Goal: Task Accomplishment & Management: Manage account settings

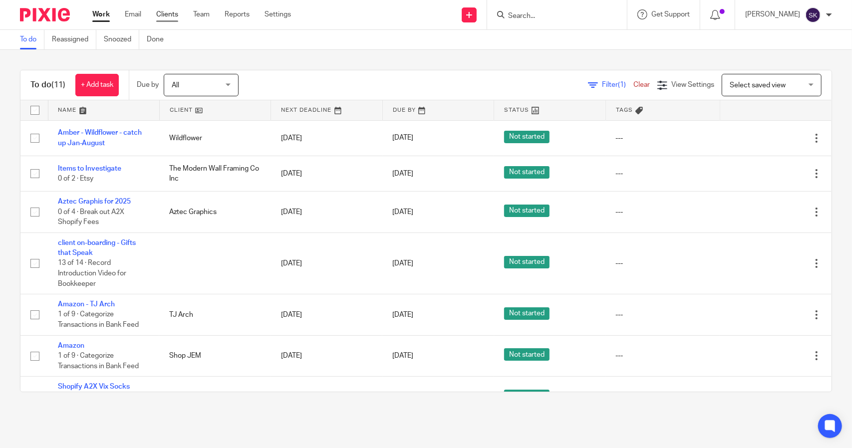
click at [173, 13] on link "Clients" at bounding box center [167, 14] width 22 height 10
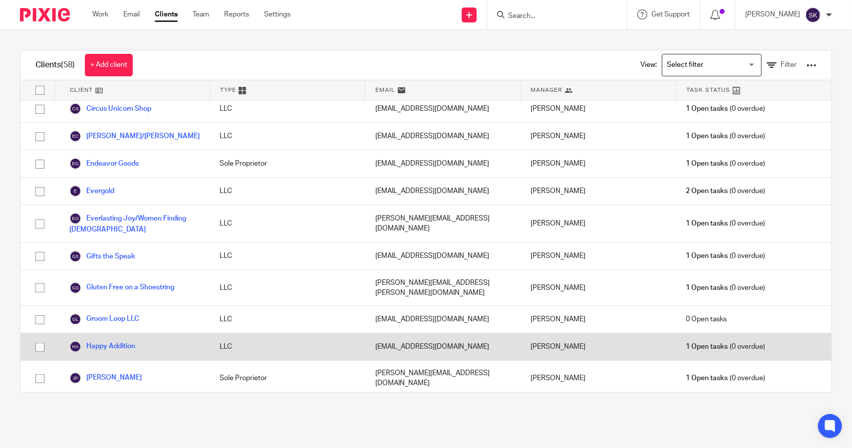
scroll to position [399, 0]
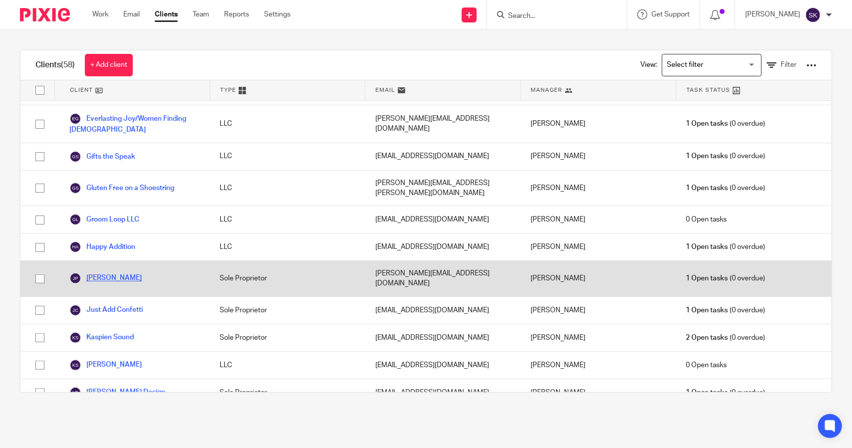
click at [108, 273] on link "[PERSON_NAME]" at bounding box center [105, 279] width 72 height 12
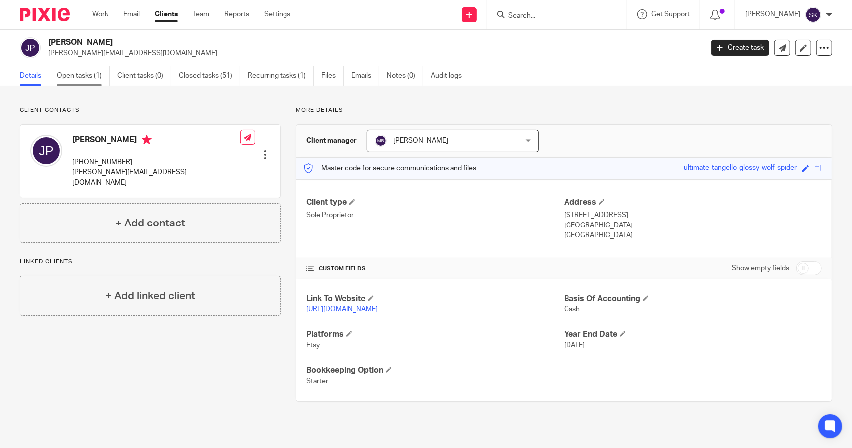
click at [87, 74] on link "Open tasks (1)" at bounding box center [83, 75] width 53 height 19
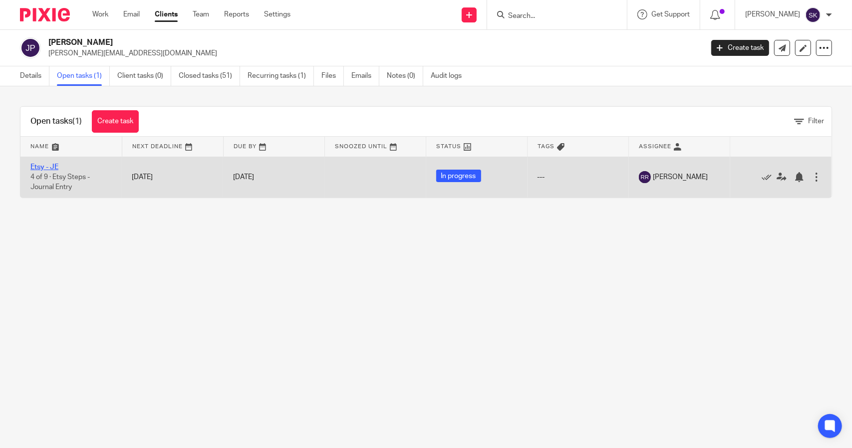
click at [42, 164] on link "Etsy - JE" at bounding box center [44, 167] width 28 height 7
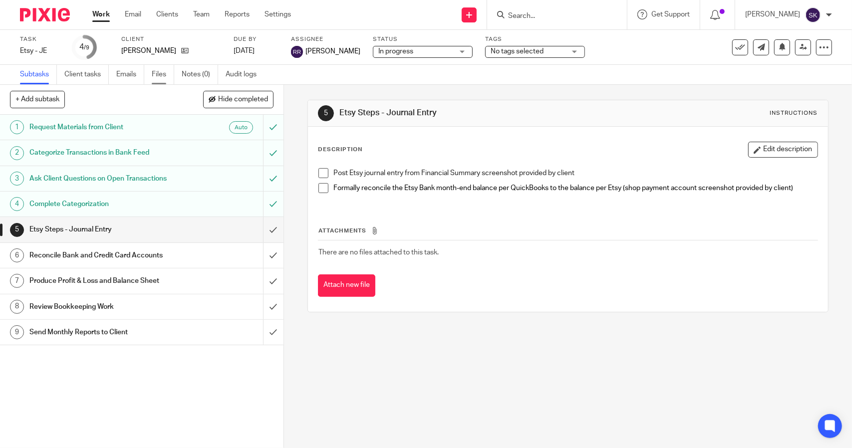
click at [167, 77] on link "Files" at bounding box center [163, 74] width 22 height 19
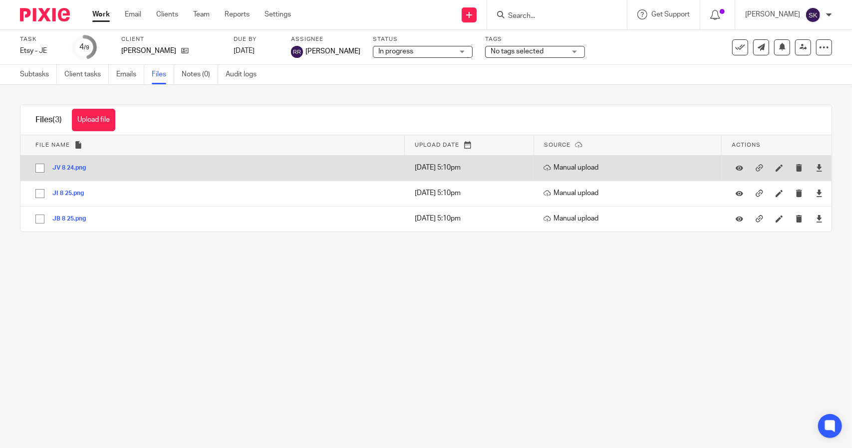
click at [70, 168] on button "JV 8 24.png" at bounding box center [72, 168] width 41 height 7
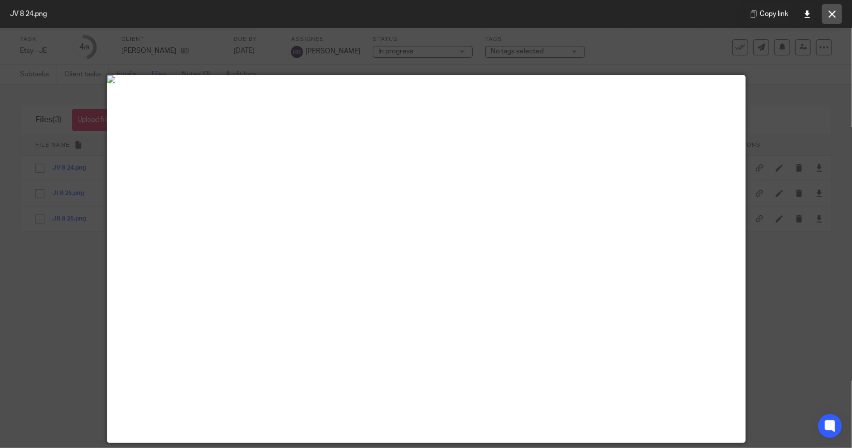
click at [832, 16] on icon at bounding box center [832, 13] width 7 height 7
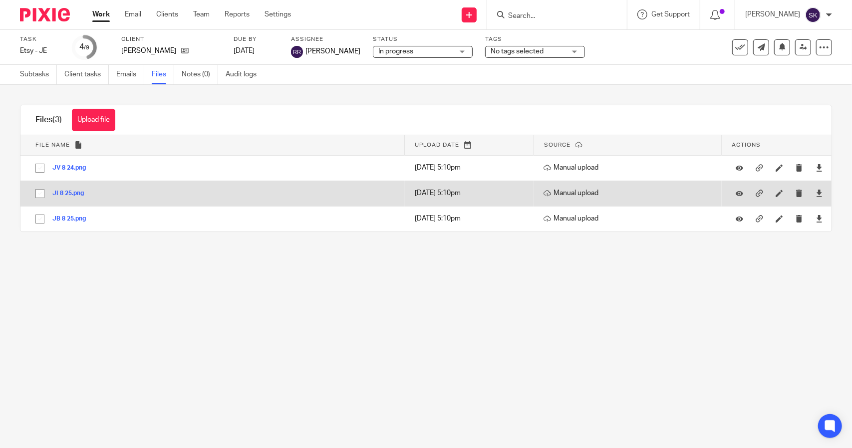
click at [69, 190] on button "JI 8 25.png" at bounding box center [71, 193] width 39 height 7
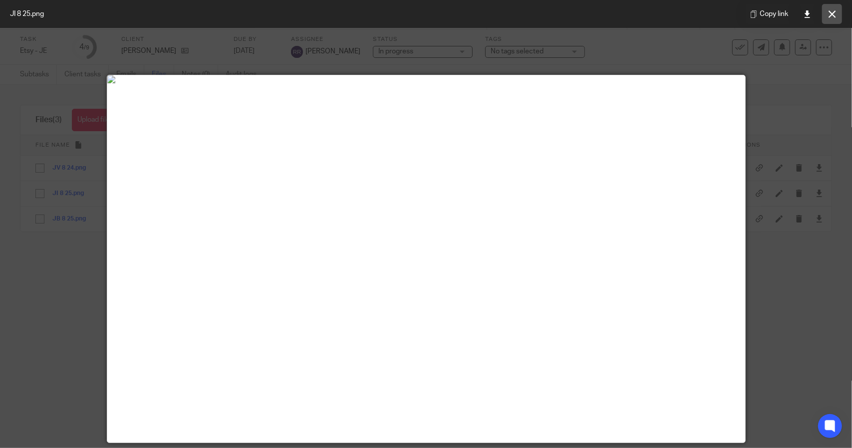
click at [830, 14] on icon at bounding box center [832, 13] width 7 height 7
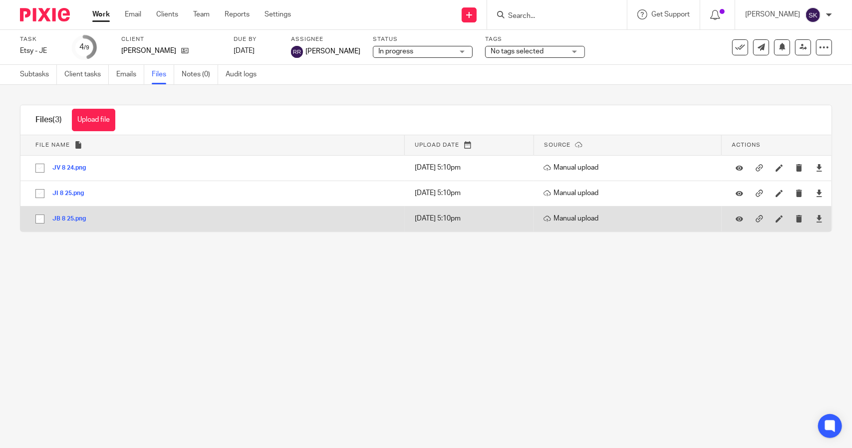
click at [67, 214] on div "JB 8 25.png" at bounding box center [72, 219] width 41 height 10
click at [69, 217] on button "JB 8 25.png" at bounding box center [72, 219] width 41 height 7
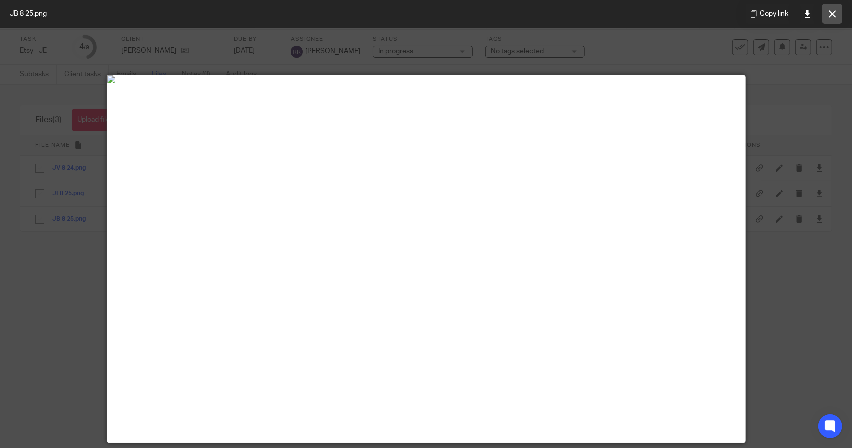
click at [839, 14] on button at bounding box center [832, 14] width 20 height 20
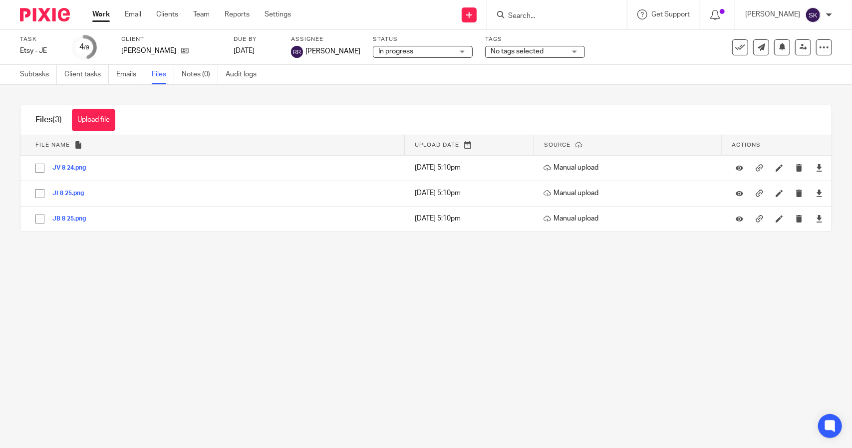
click at [100, 15] on link "Work" at bounding box center [100, 14] width 17 height 10
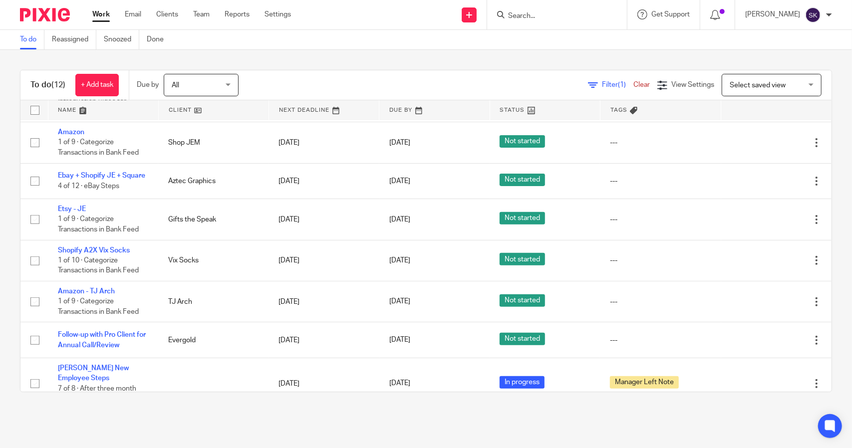
scroll to position [238, 0]
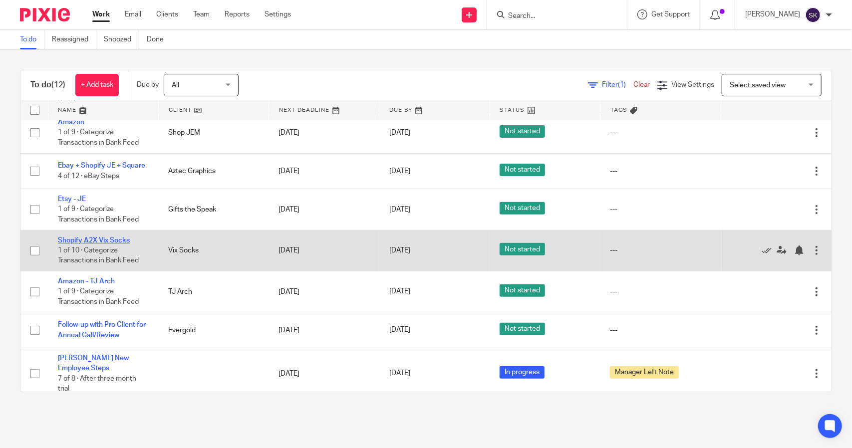
click at [101, 244] on link "Shopify A2X Vix Socks" at bounding box center [94, 240] width 72 height 7
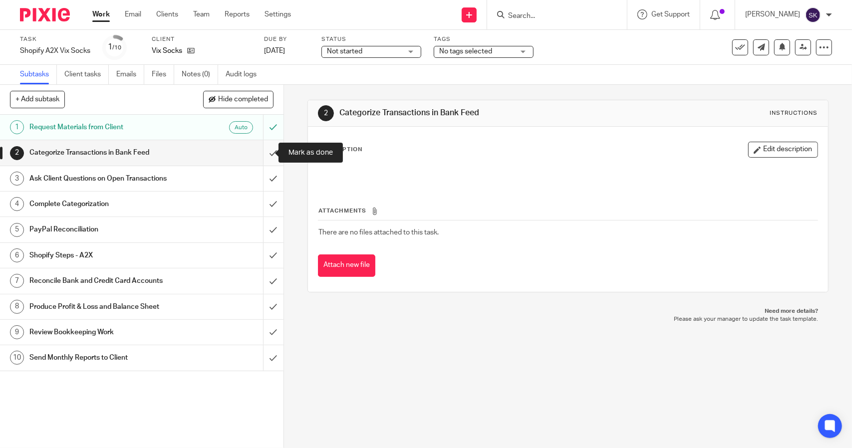
click at [264, 155] on input "submit" at bounding box center [142, 152] width 284 height 25
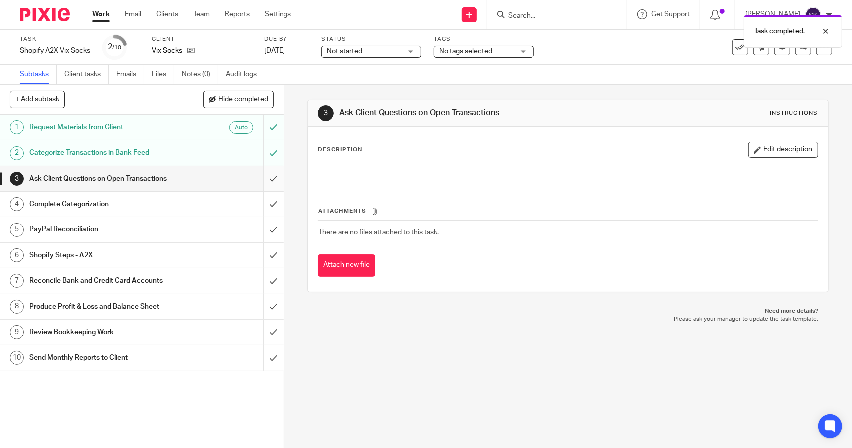
click at [263, 178] on input "submit" at bounding box center [142, 178] width 284 height 25
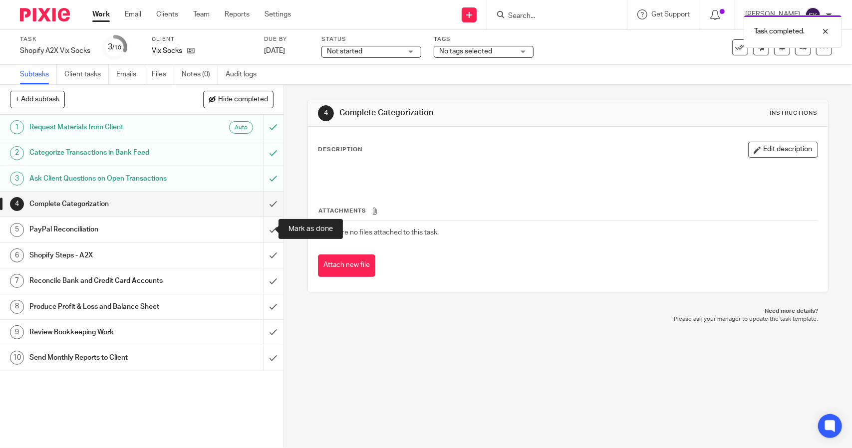
click at [263, 232] on input "submit" at bounding box center [142, 229] width 284 height 25
click at [265, 256] on input "submit" at bounding box center [142, 255] width 284 height 25
click at [263, 282] on input "submit" at bounding box center [142, 281] width 284 height 25
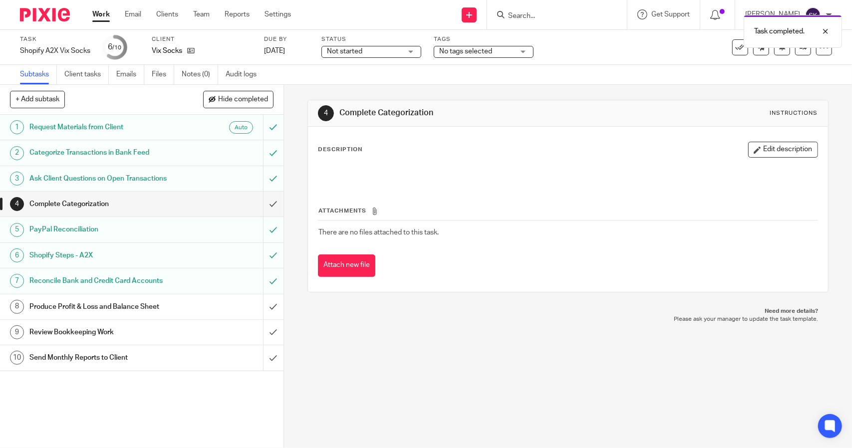
click at [263, 282] on input "submit" at bounding box center [142, 281] width 284 height 25
click at [104, 16] on link "Work" at bounding box center [100, 14] width 17 height 10
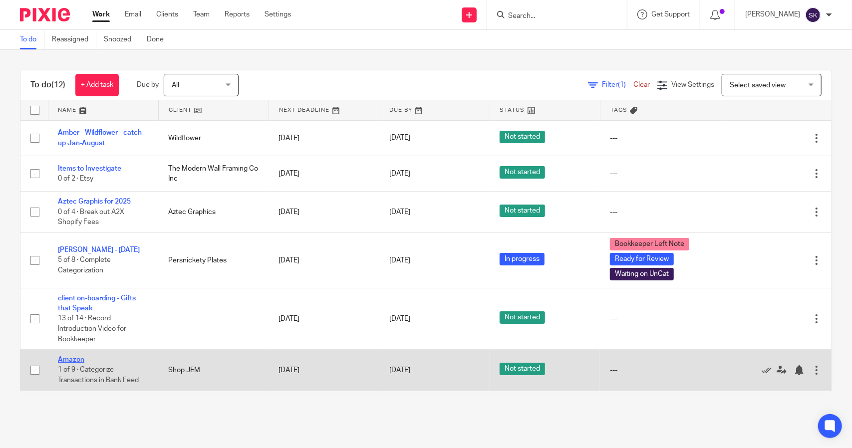
click at [72, 359] on link "Amazon" at bounding box center [71, 359] width 26 height 7
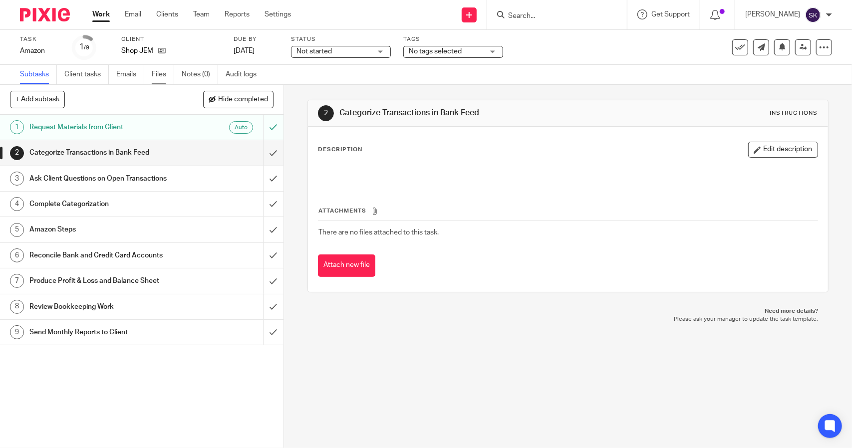
click at [160, 76] on link "Files" at bounding box center [163, 74] width 22 height 19
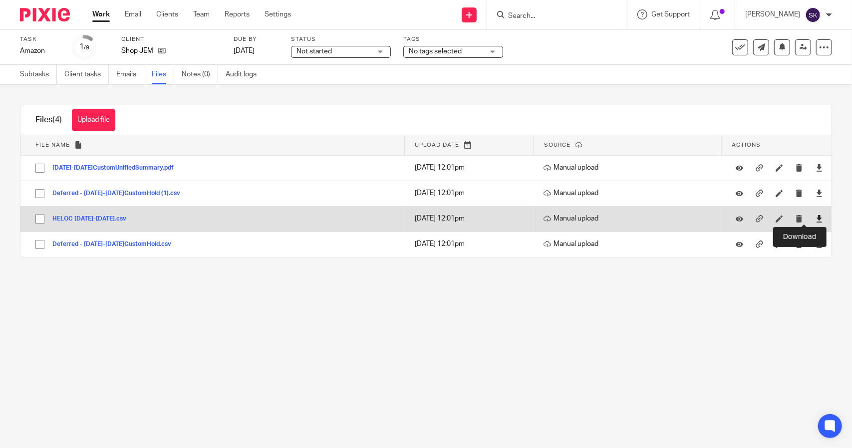
click at [816, 220] on icon at bounding box center [819, 218] width 7 height 7
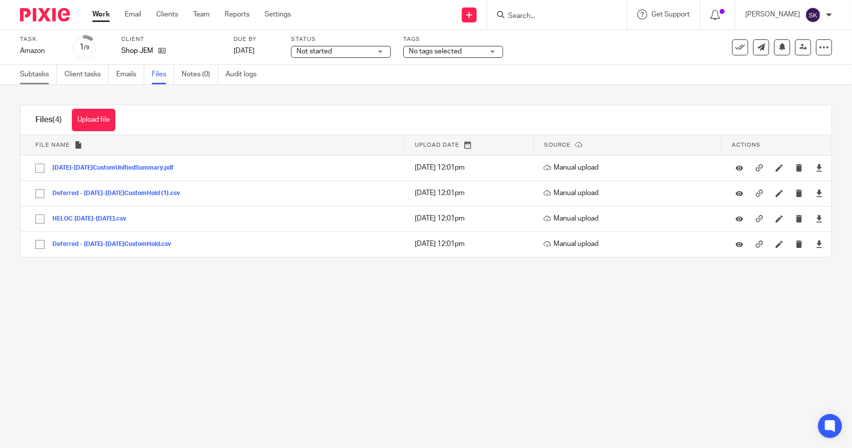
click at [36, 75] on link "Subtasks" at bounding box center [38, 74] width 37 height 19
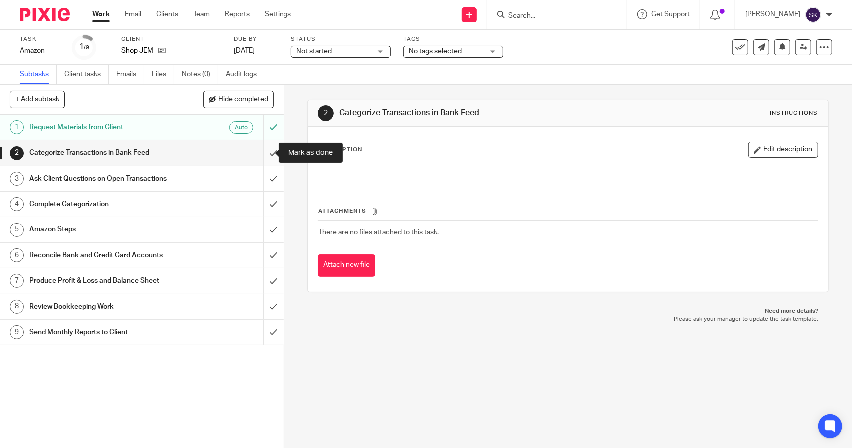
click at [262, 154] on input "submit" at bounding box center [142, 152] width 284 height 25
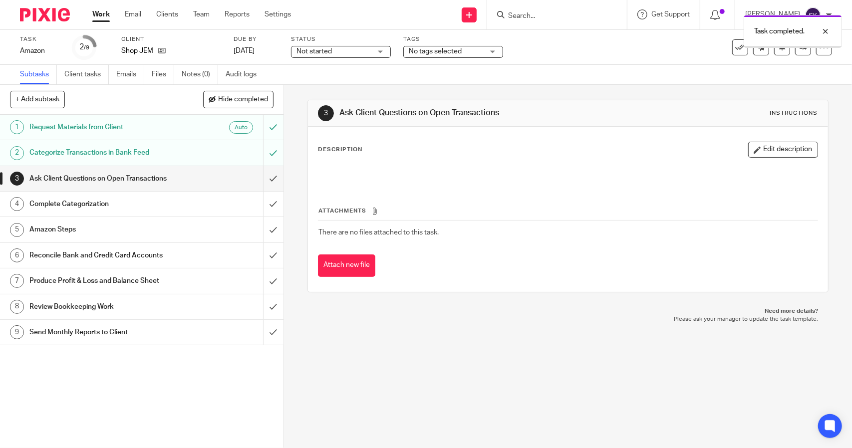
click at [265, 181] on input "submit" at bounding box center [142, 178] width 284 height 25
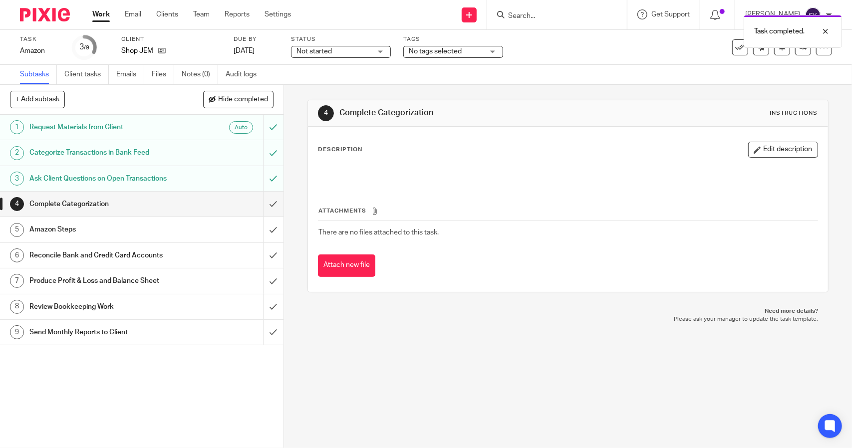
click at [101, 16] on link "Work" at bounding box center [100, 14] width 17 height 10
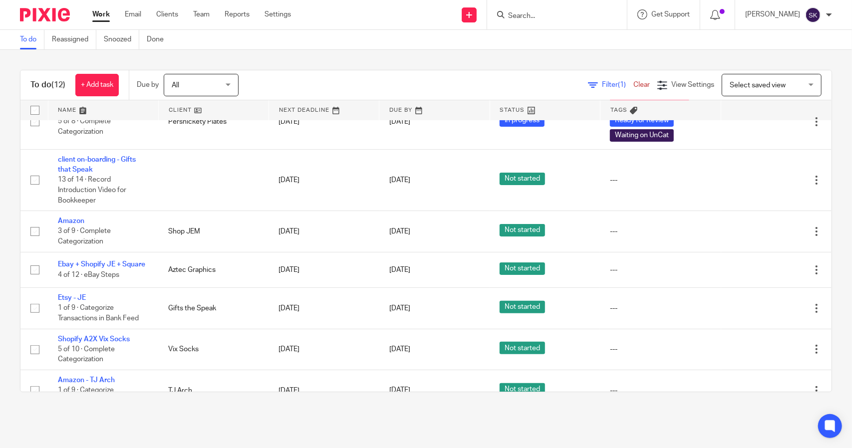
scroll to position [130, 0]
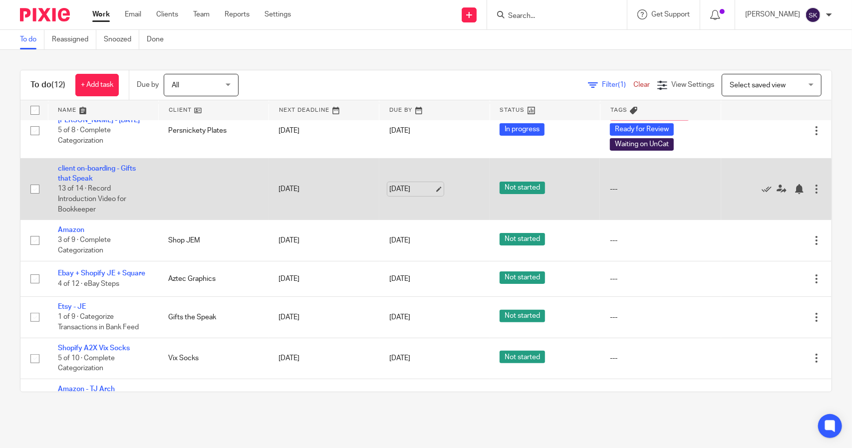
click at [420, 186] on link "Sep 26, 2025" at bounding box center [411, 189] width 45 height 10
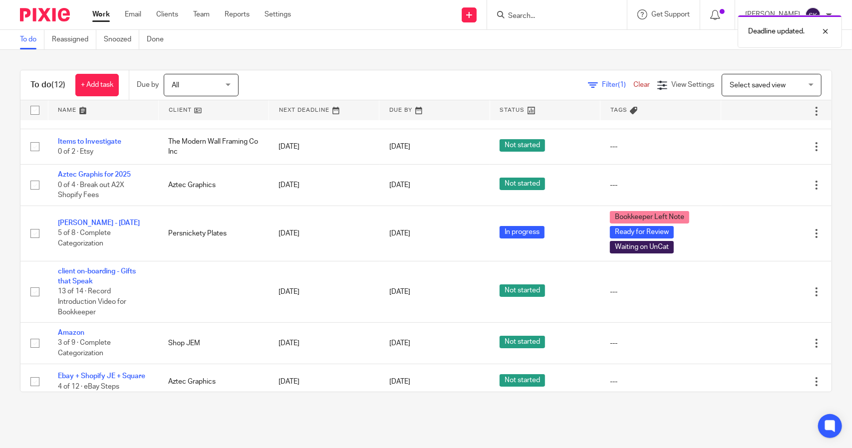
scroll to position [25, 0]
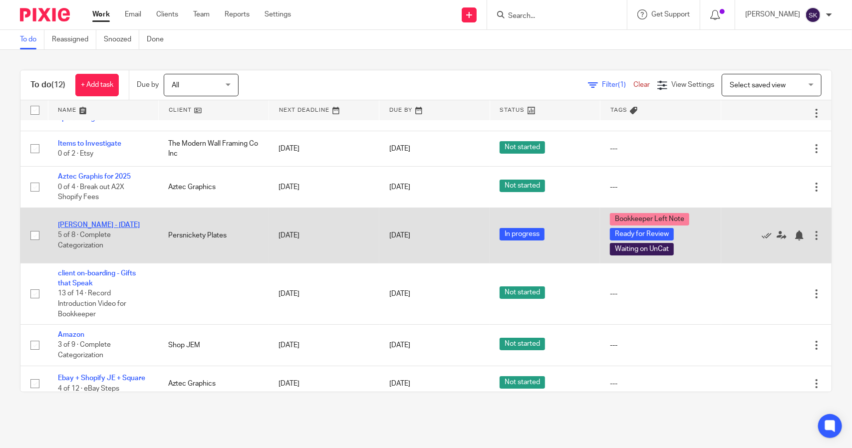
click at [97, 222] on link "[PERSON_NAME] - [DATE]" at bounding box center [99, 225] width 82 height 7
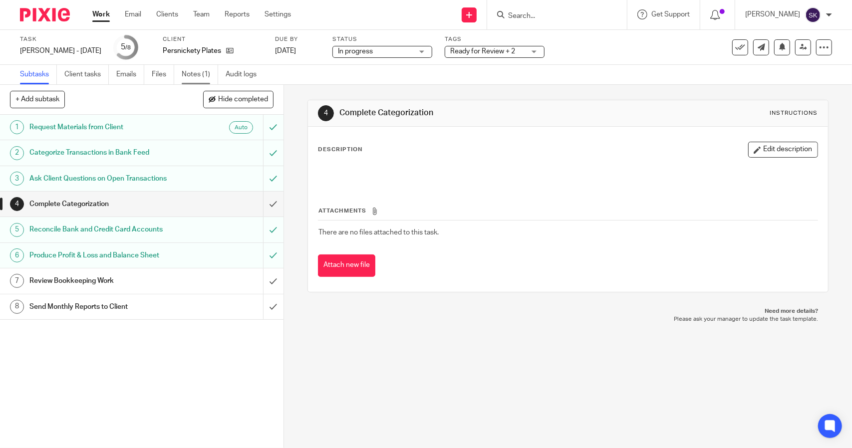
click at [195, 73] on link "Notes (1)" at bounding box center [200, 74] width 36 height 19
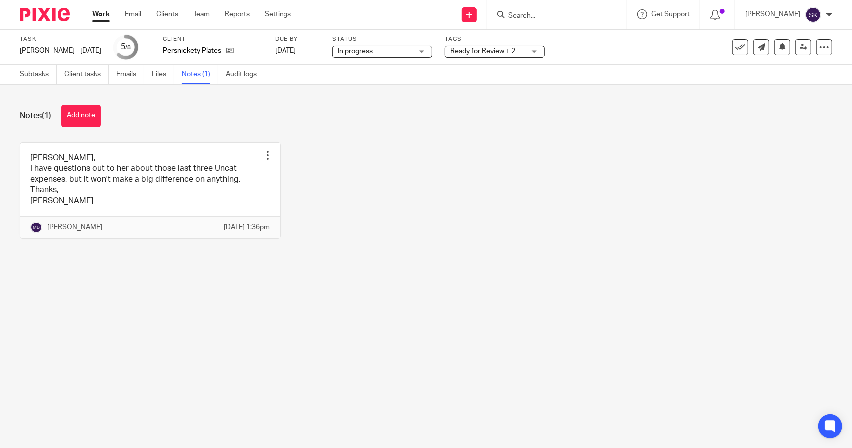
click at [458, 53] on span "Ready for Review + 2" at bounding box center [482, 51] width 65 height 7
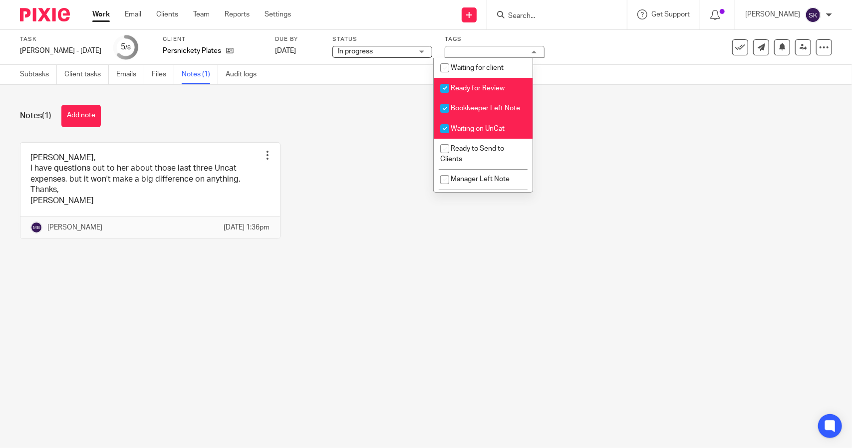
click at [443, 108] on input "checkbox" at bounding box center [444, 108] width 19 height 19
checkbox input "false"
click at [443, 88] on input "checkbox" at bounding box center [444, 88] width 19 height 19
checkbox input "false"
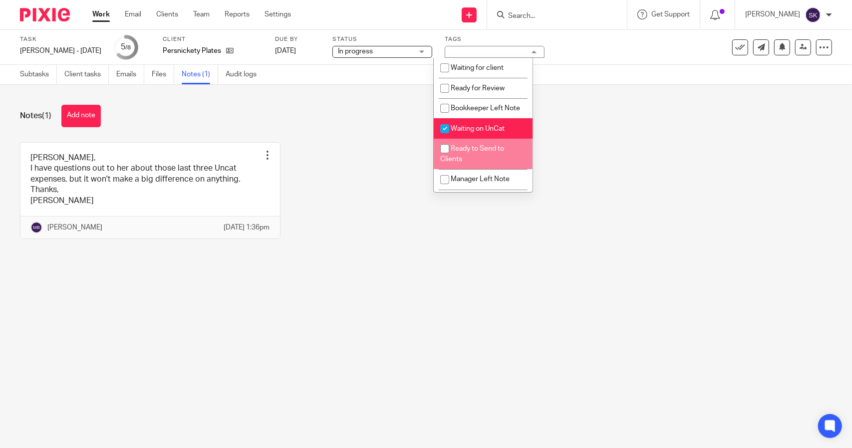
click at [446, 156] on input "checkbox" at bounding box center [444, 148] width 19 height 19
checkbox input "true"
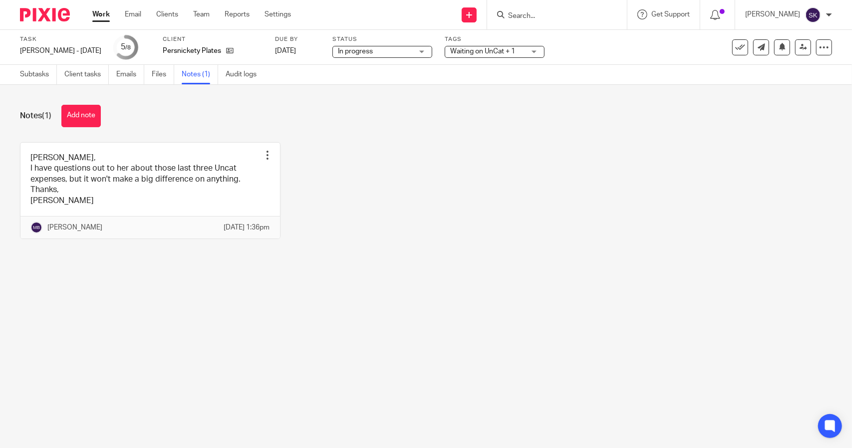
click at [596, 57] on div "Task Melissa - August 2025 Save Melissa - August 2025 5 /8 Client Persnickety P…" at bounding box center [358, 47] width 677 height 24
click at [800, 48] on icon at bounding box center [803, 46] width 7 height 7
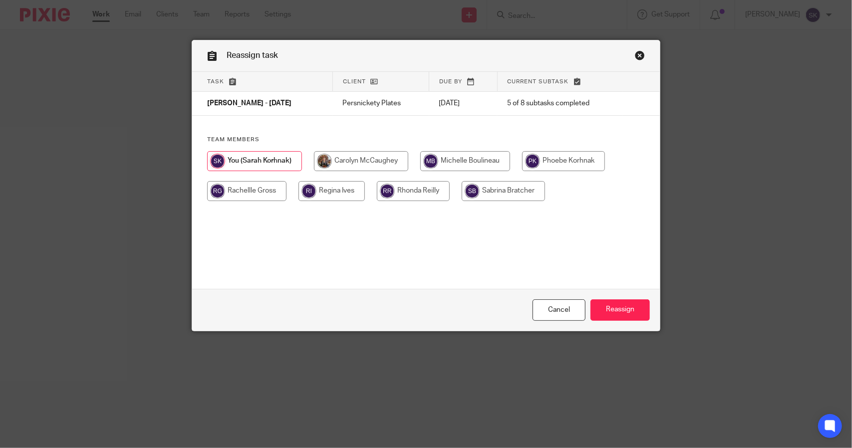
click at [452, 165] on input "radio" at bounding box center [465, 161] width 90 height 20
radio input "true"
click at [603, 314] on input "Reassign" at bounding box center [620, 310] width 59 height 21
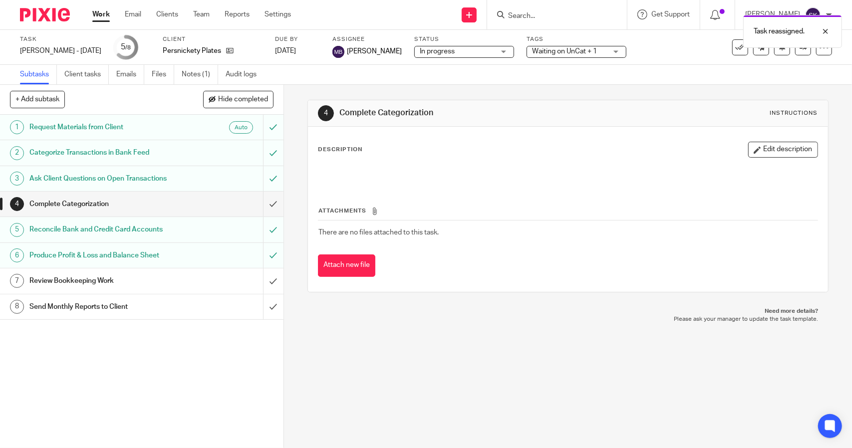
click at [104, 19] on link "Work" at bounding box center [100, 14] width 17 height 10
